Goal: Task Accomplishment & Management: Use online tool/utility

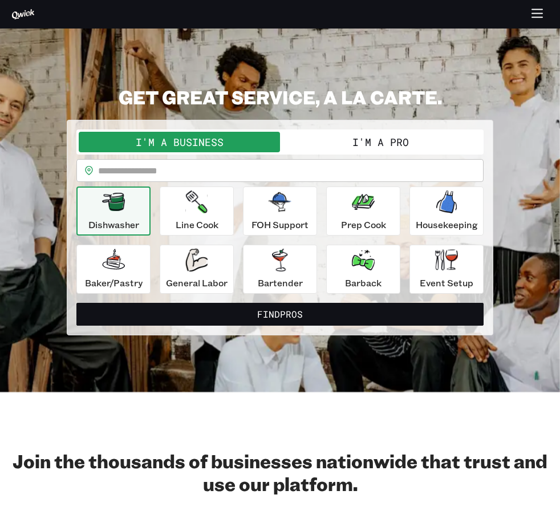
click at [266, 146] on button "I'm a Business" at bounding box center [179, 142] width 201 height 21
click at [262, 146] on button "I'm a Business" at bounding box center [179, 142] width 201 height 21
click at [306, 148] on button "I'm a Pro" at bounding box center [380, 142] width 201 height 21
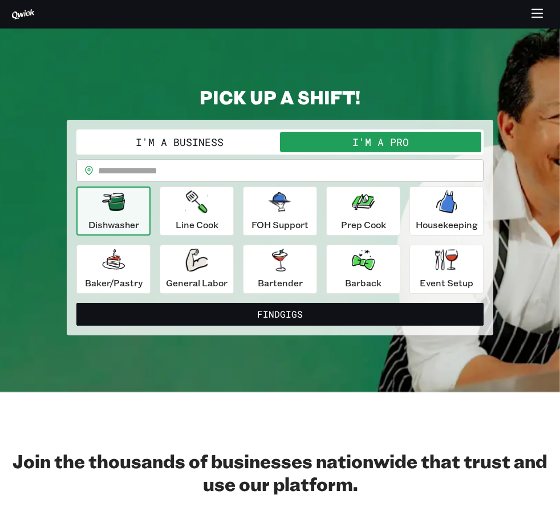
click at [205, 144] on button "I'm a Business" at bounding box center [179, 142] width 201 height 21
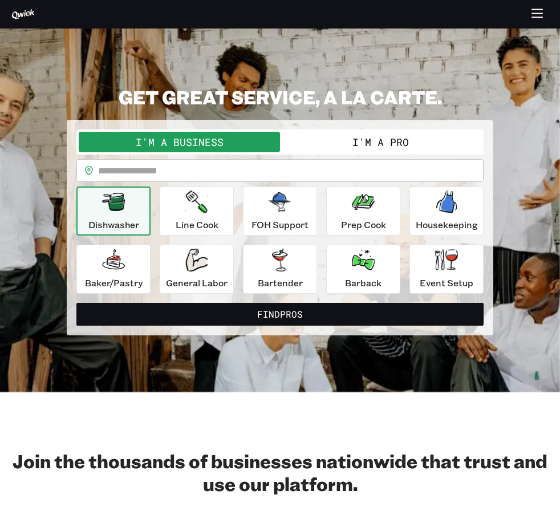
click at [22, 15] on icon at bounding box center [23, 14] width 22 height 10
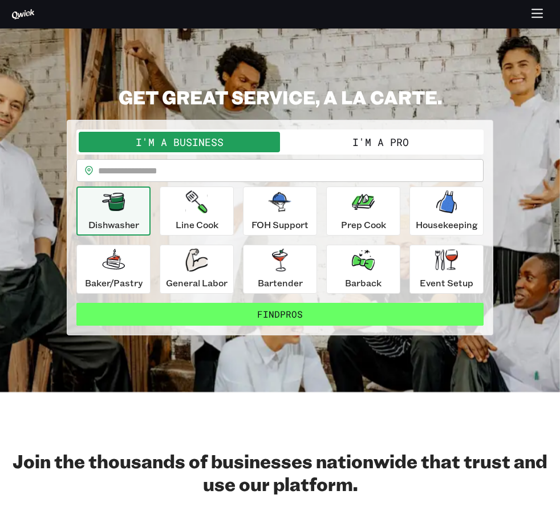
click at [389, 320] on button "Find Pros" at bounding box center [279, 314] width 407 height 23
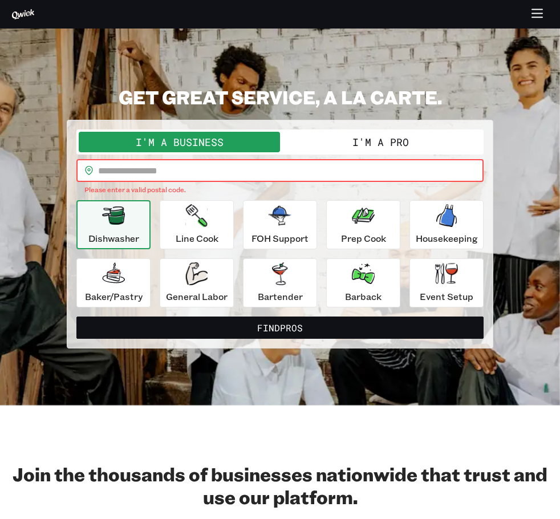
click at [176, 167] on input "text" at bounding box center [291, 170] width 386 height 23
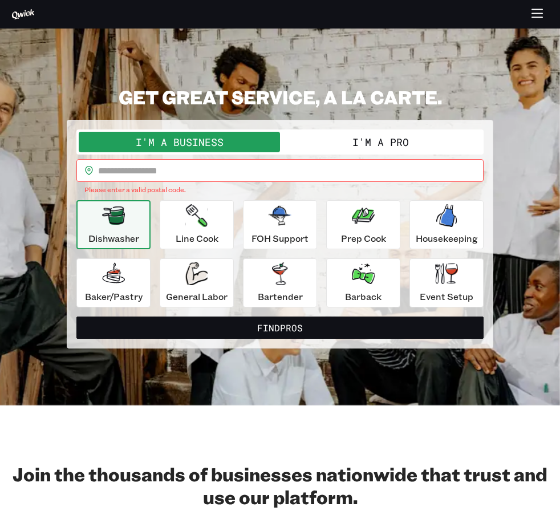
click at [17, 7] on div at bounding box center [280, 14] width 560 height 22
click at [542, 21] on button "button" at bounding box center [538, 14] width 22 height 22
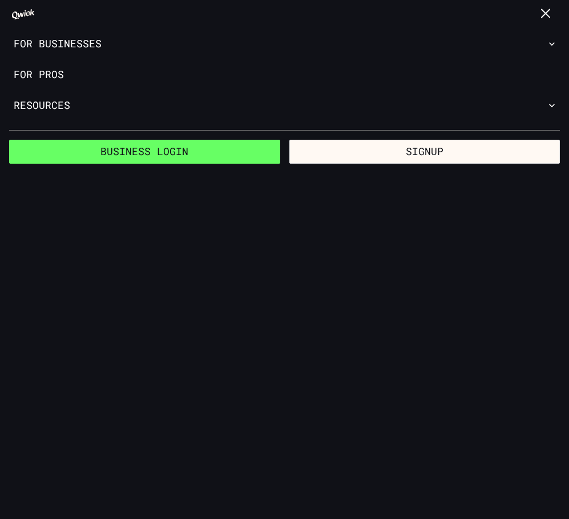
click at [156, 140] on link "Business Login" at bounding box center [144, 152] width 271 height 24
